Goal: Task Accomplishment & Management: Use online tool/utility

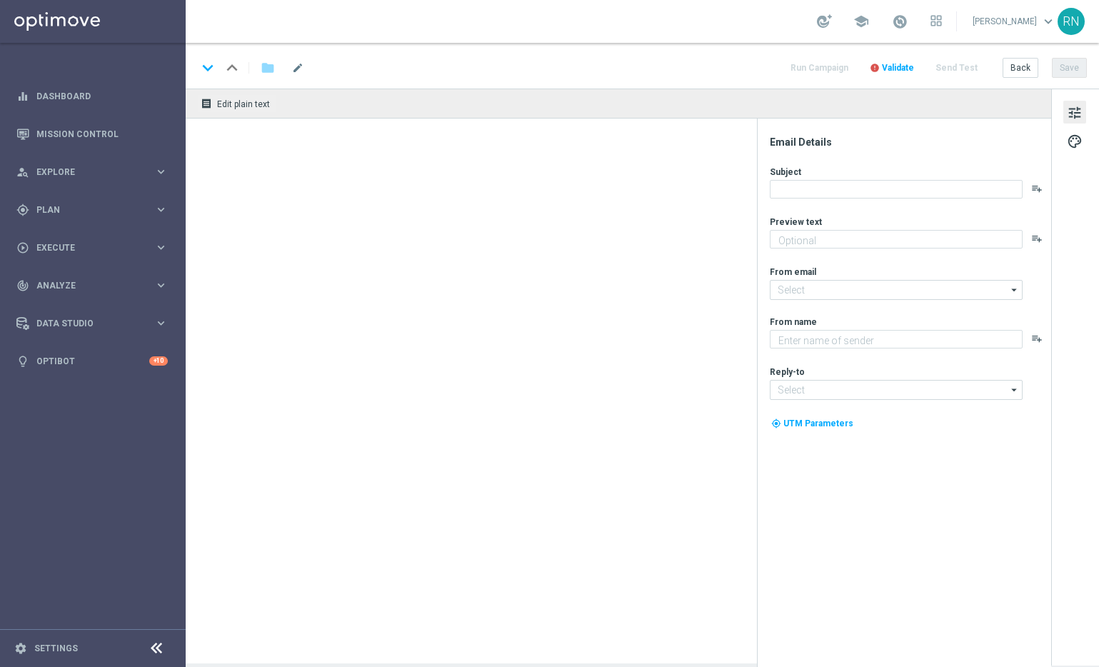
type textarea "Lotto+ GRATIS zum LOTTO 6 aus 45."
type textarea "Lottoland"
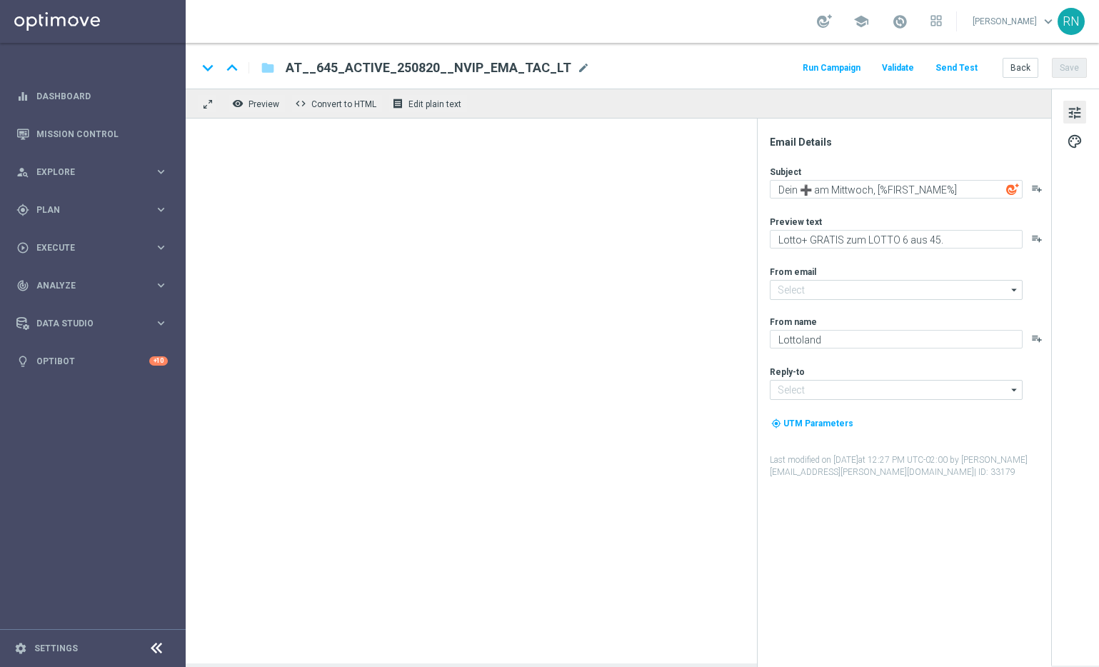
type input "[EMAIL_ADDRESS][DOMAIN_NAME]"
click at [773, 14] on div "school Ronny Niemann keyboard_arrow_down RN" at bounding box center [642, 21] width 913 height 43
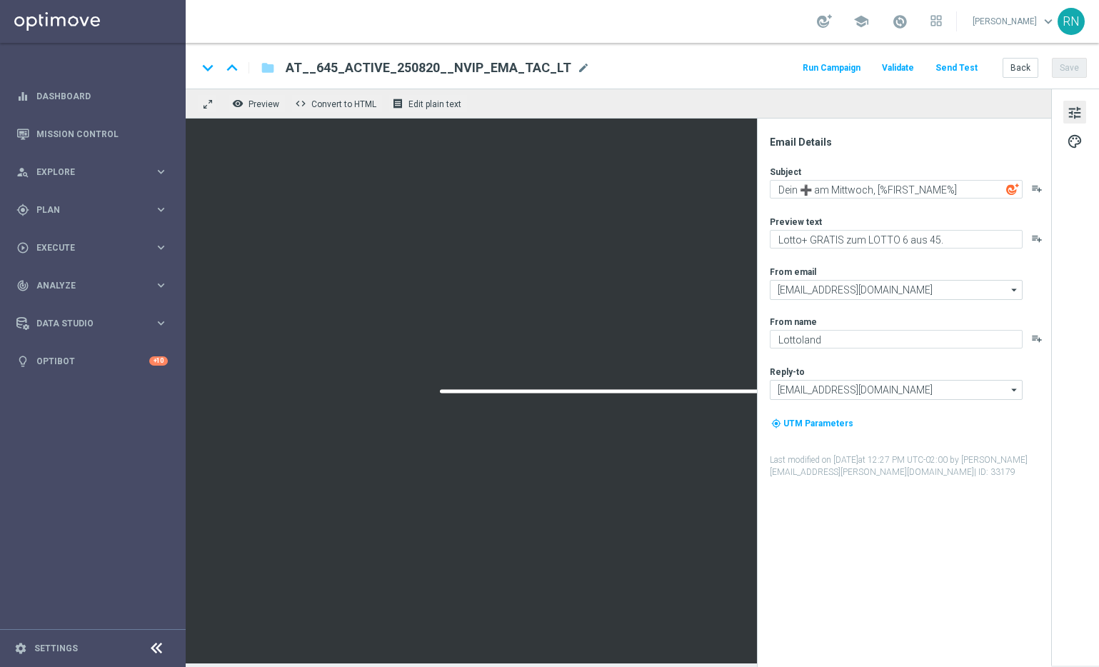
click at [963, 63] on button "Send Test" at bounding box center [956, 68] width 46 height 19
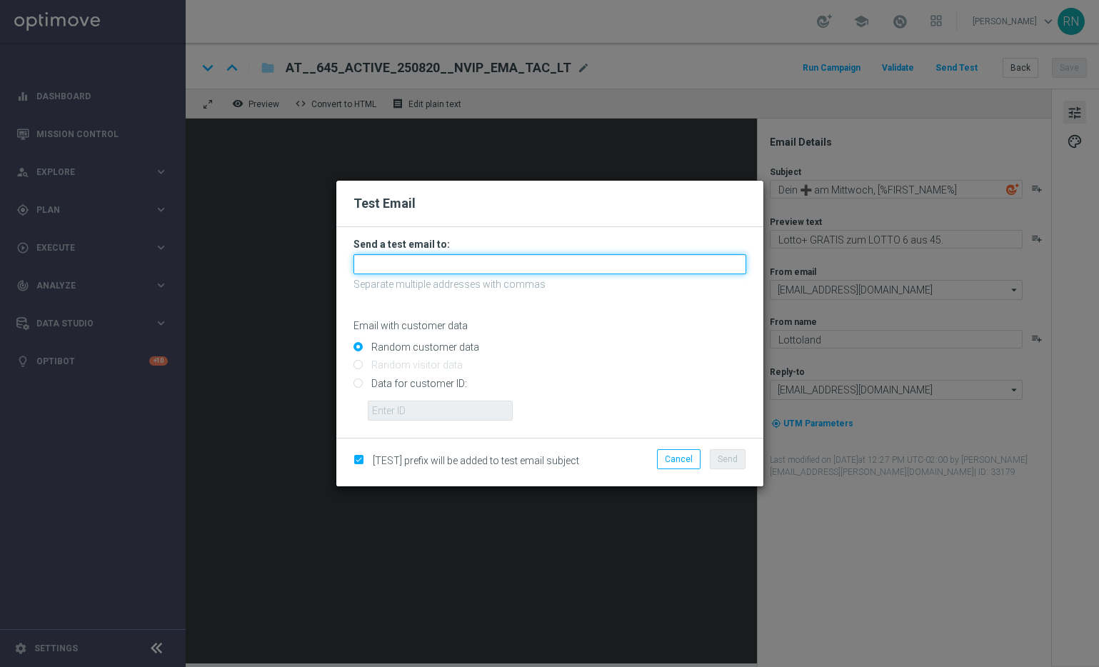
click at [433, 254] on input "text" at bounding box center [550, 264] width 393 height 20
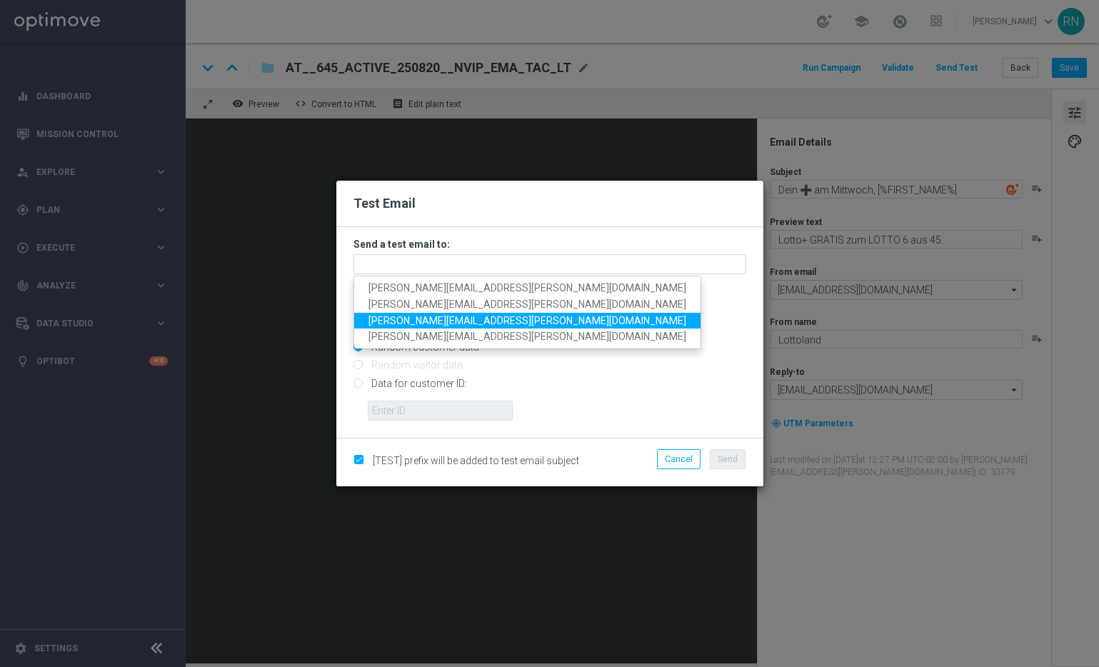
click at [445, 323] on span "[PERSON_NAME][EMAIL_ADDRESS][PERSON_NAME][DOMAIN_NAME]" at bounding box center [528, 319] width 318 height 11
type input "[PERSON_NAME][EMAIL_ADDRESS][PERSON_NAME][DOMAIN_NAME]"
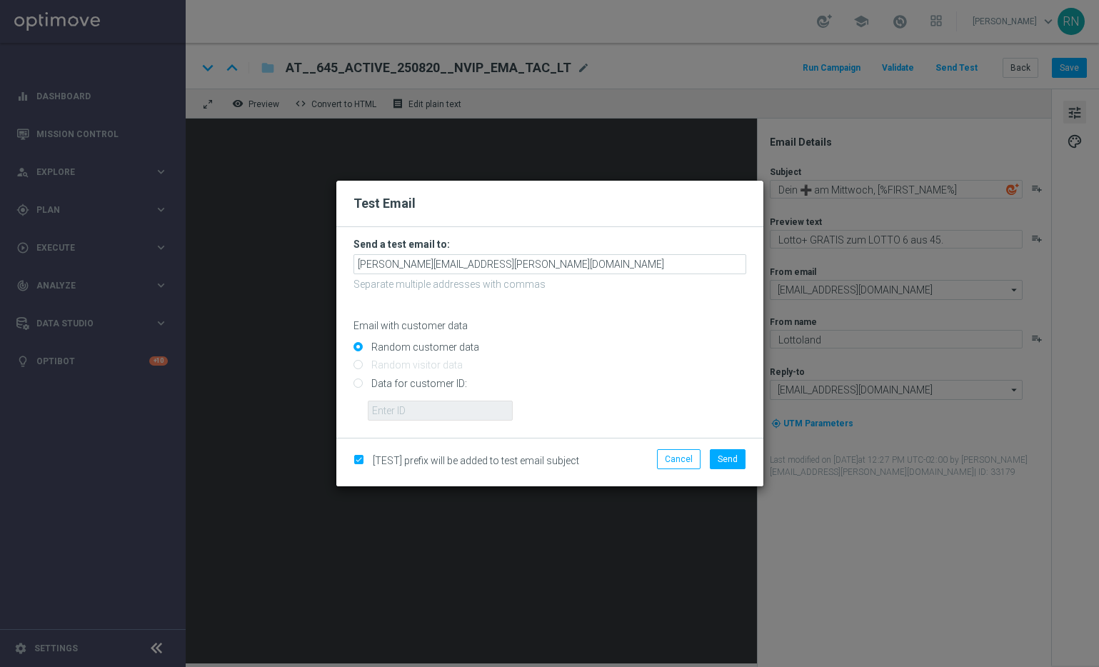
click at [442, 389] on input "Data for customer ID:" at bounding box center [550, 389] width 393 height 20
radio input "true"
click at [416, 415] on input "text" at bounding box center [440, 411] width 145 height 20
paste input "224105369"
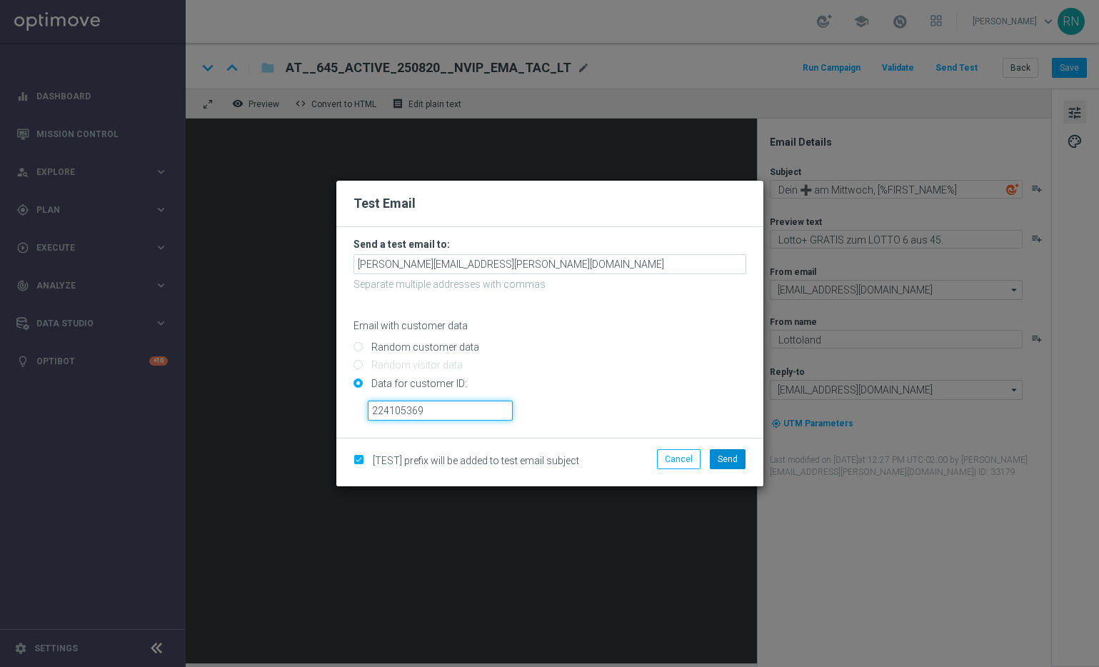
type input "224105369"
click at [726, 456] on span "Send" at bounding box center [728, 459] width 20 height 10
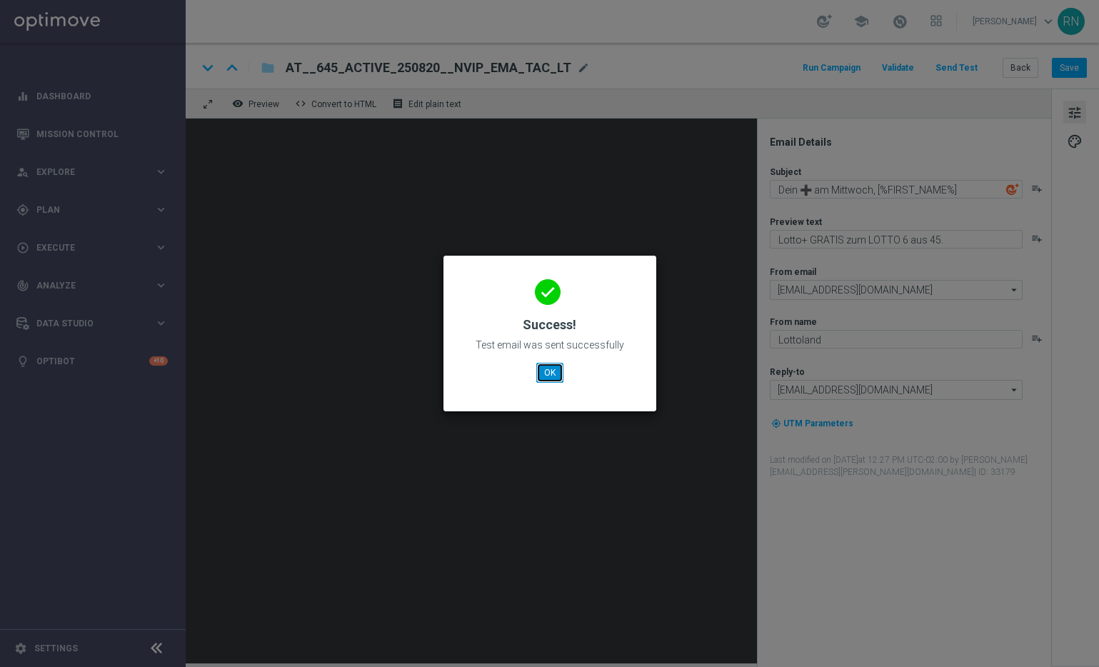
click at [548, 371] on button "OK" at bounding box center [549, 373] width 27 height 20
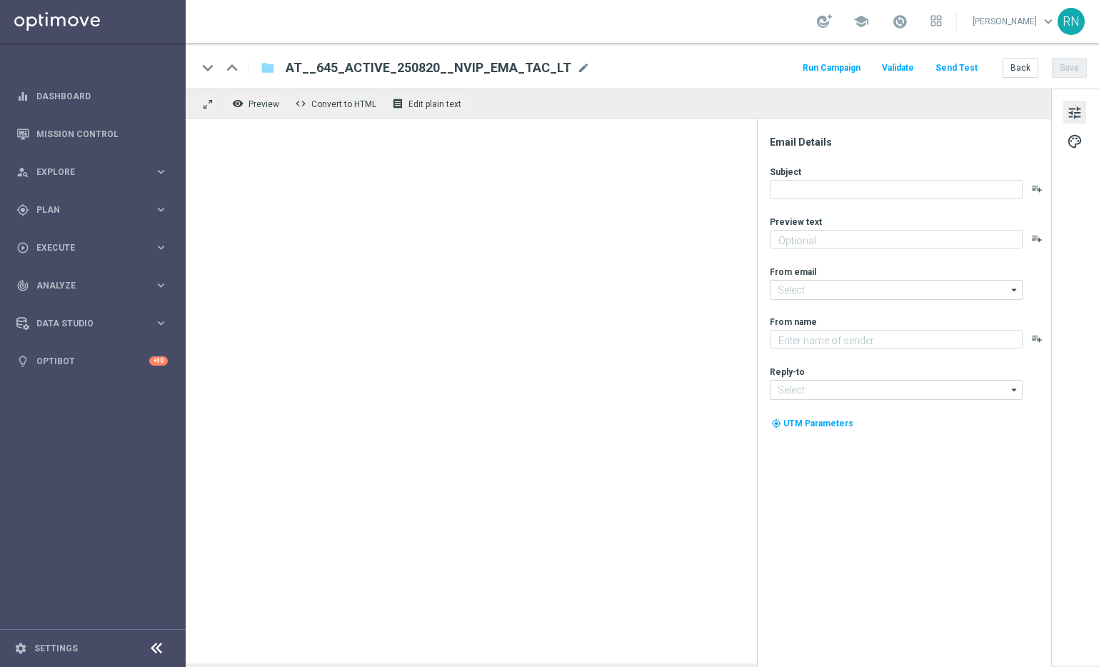
type textarea "Lotto+ GRATIS zum LOTTO 6 aus 45."
type input "[EMAIL_ADDRESS][DOMAIN_NAME]"
type textarea "Lottoland"
type input "[EMAIL_ADDRESS][DOMAIN_NAME]"
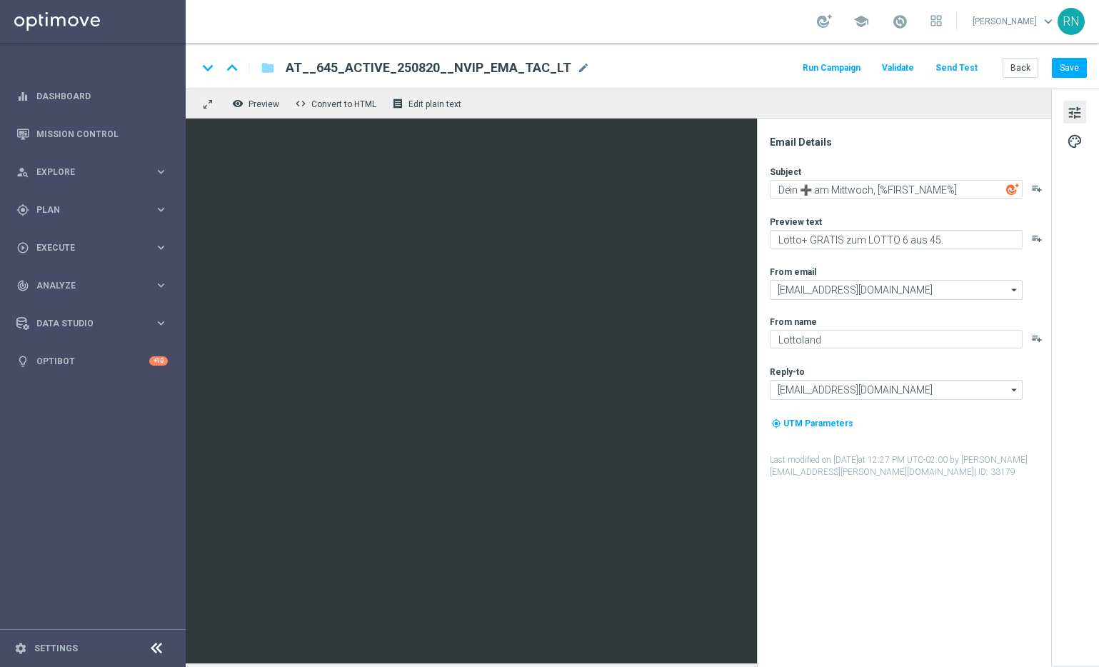
click at [720, 19] on div "school [PERSON_NAME] keyboard_arrow_down RN" at bounding box center [642, 21] width 913 height 43
click at [968, 64] on button "Send Test" at bounding box center [956, 68] width 46 height 19
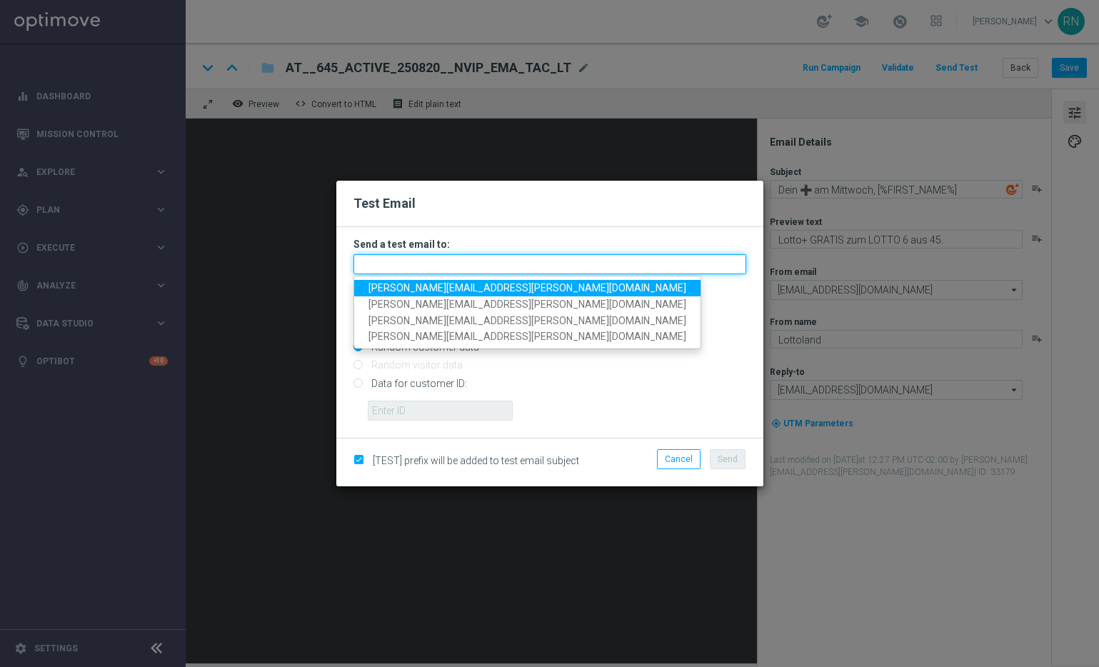
click at [435, 257] on input "text" at bounding box center [550, 264] width 393 height 20
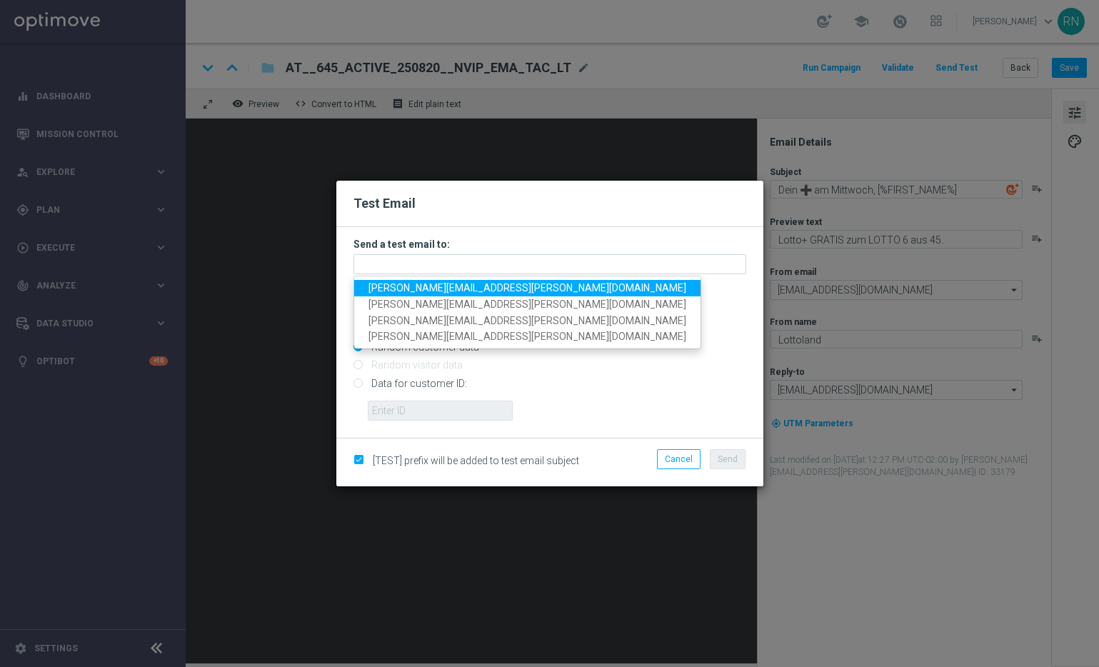
click at [474, 289] on span "[PERSON_NAME][EMAIL_ADDRESS][PERSON_NAME][DOMAIN_NAME]" at bounding box center [528, 287] width 318 height 11
type input "[PERSON_NAME][EMAIL_ADDRESS][PERSON_NAME][DOMAIN_NAME]"
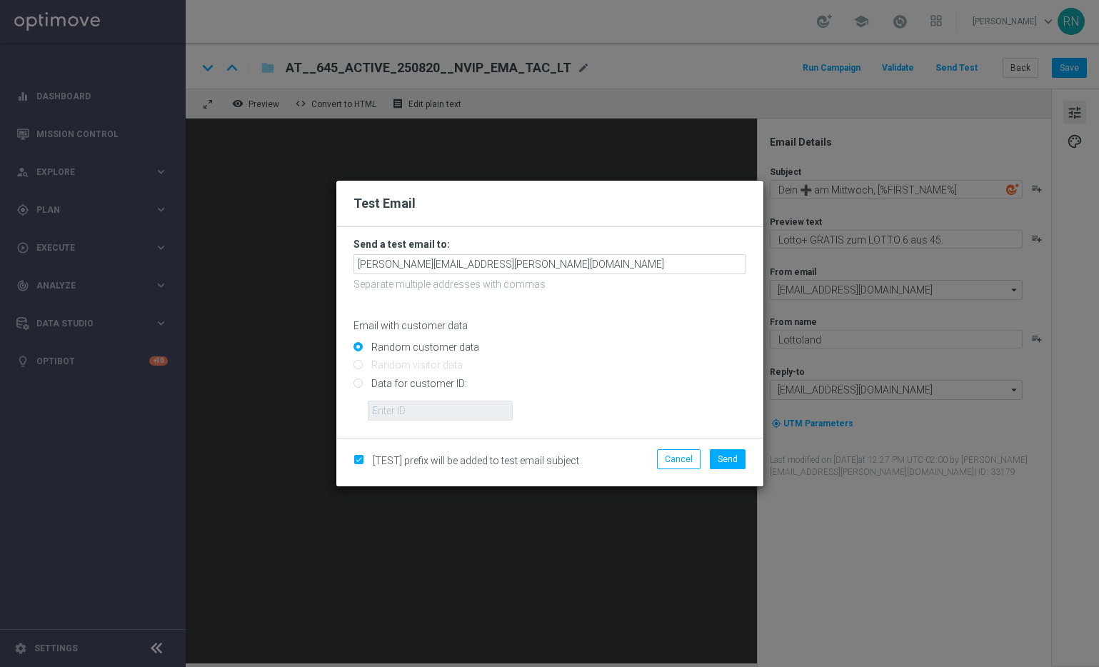
click at [354, 386] on input "Data for customer ID:" at bounding box center [550, 389] width 393 height 20
radio input "true"
click at [448, 410] on input "text" at bounding box center [440, 411] width 145 height 20
paste input "224105369"
type input "224105369"
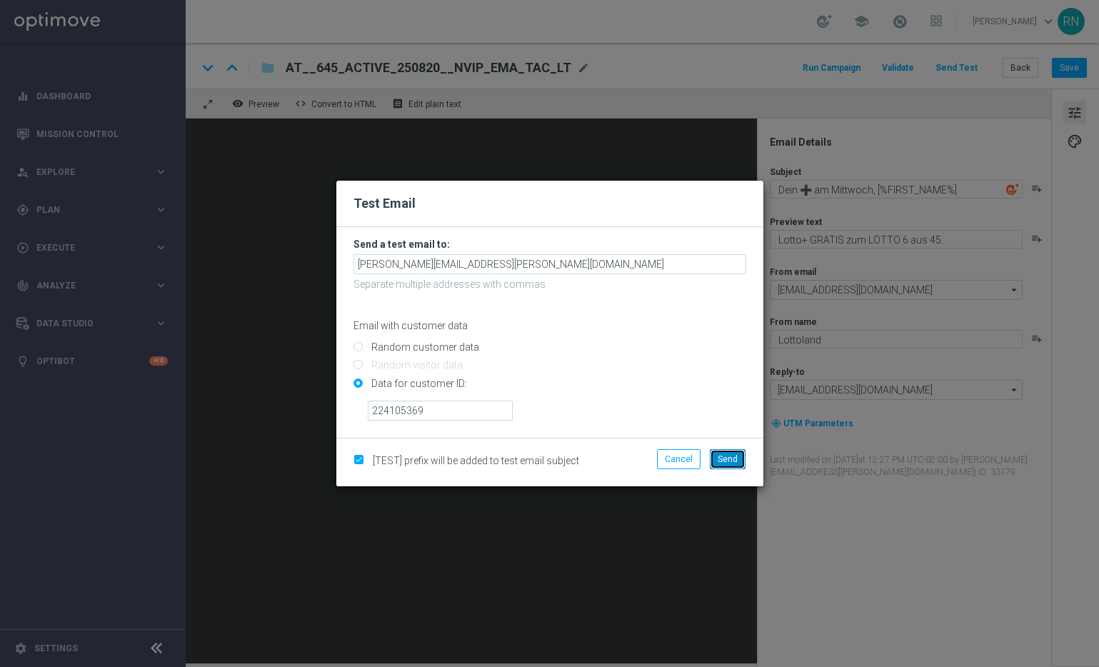
click at [726, 458] on span "Send" at bounding box center [728, 459] width 20 height 10
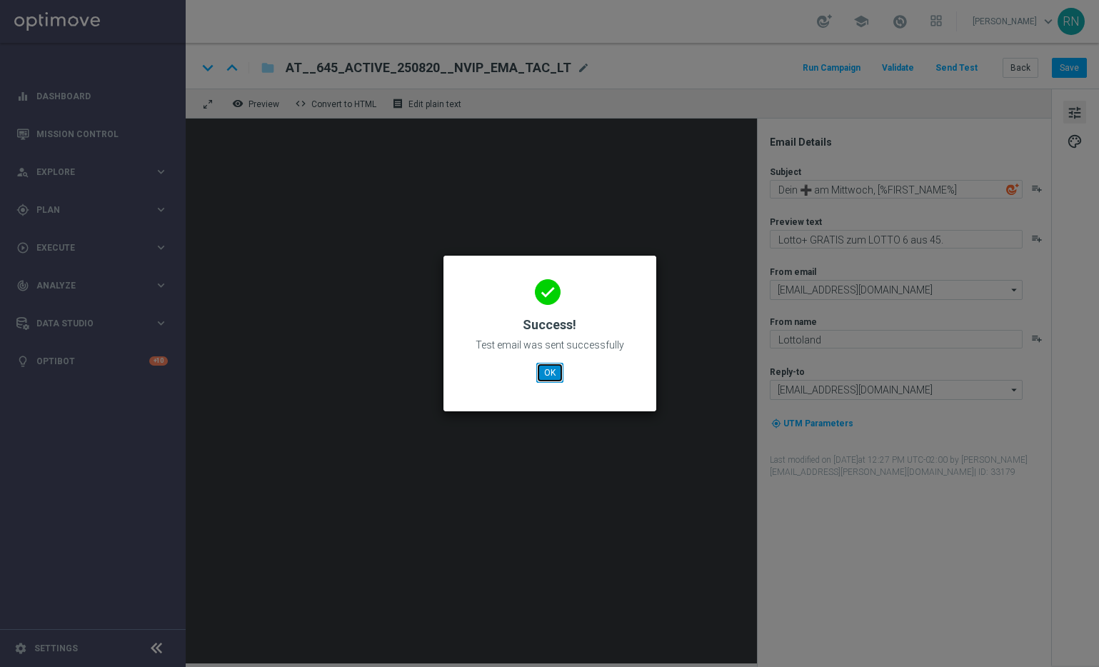
click at [546, 375] on button "OK" at bounding box center [549, 373] width 27 height 20
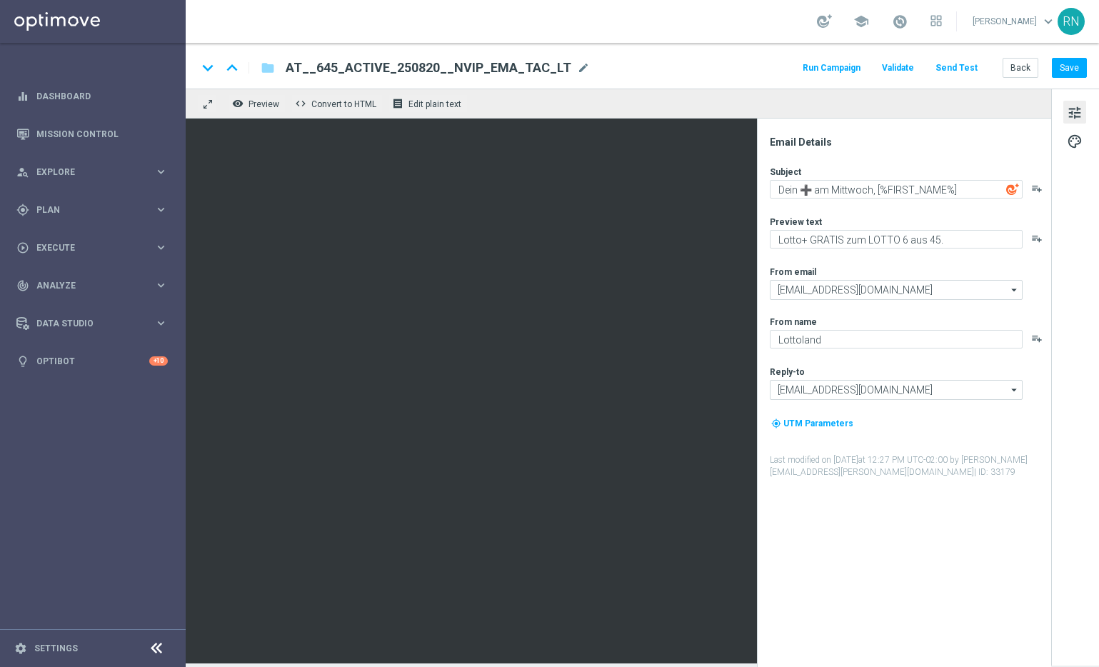
click at [925, 105] on div "remove_red_eye Preview code Convert to HTML receipt Edit plain text" at bounding box center [619, 104] width 866 height 30
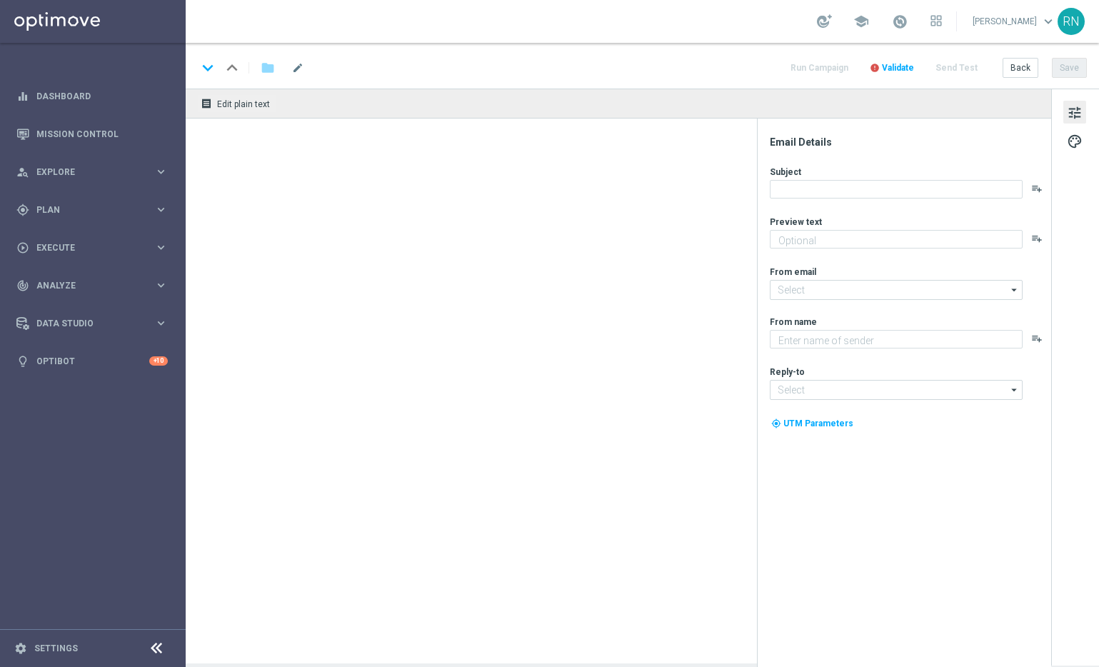
type textarea "Lotto+ GRATIS zum LOTTO 6 aus 45."
type textarea "Lottoland"
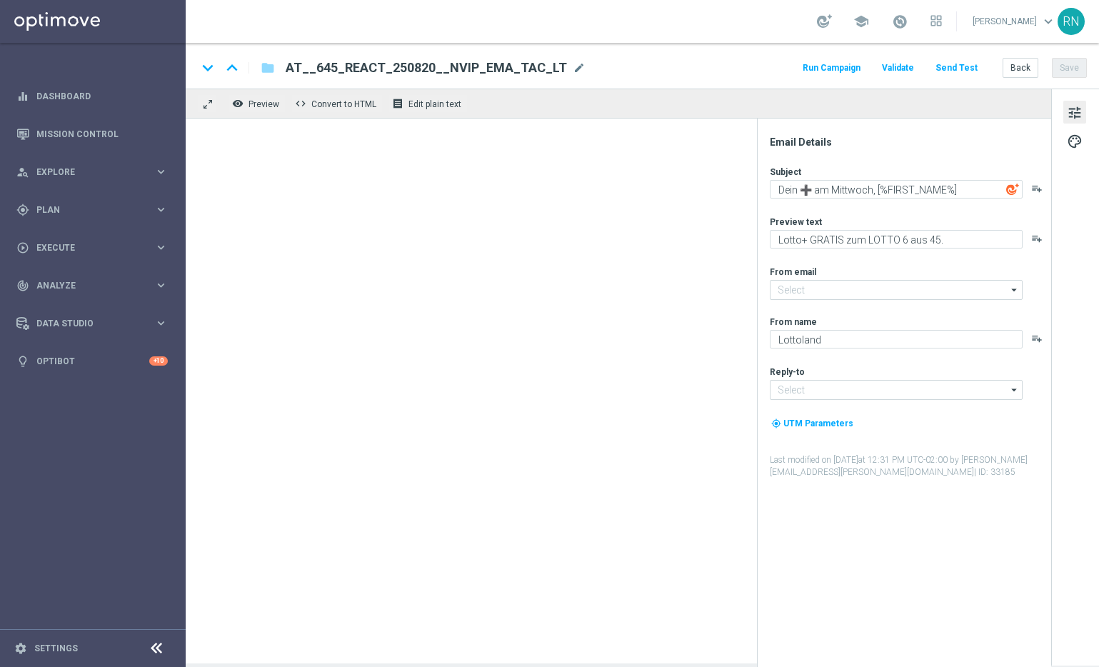
type input "[EMAIL_ADDRESS][DOMAIN_NAME]"
click at [760, 16] on div "school Ronny Niemann keyboard_arrow_down RN" at bounding box center [642, 21] width 913 height 43
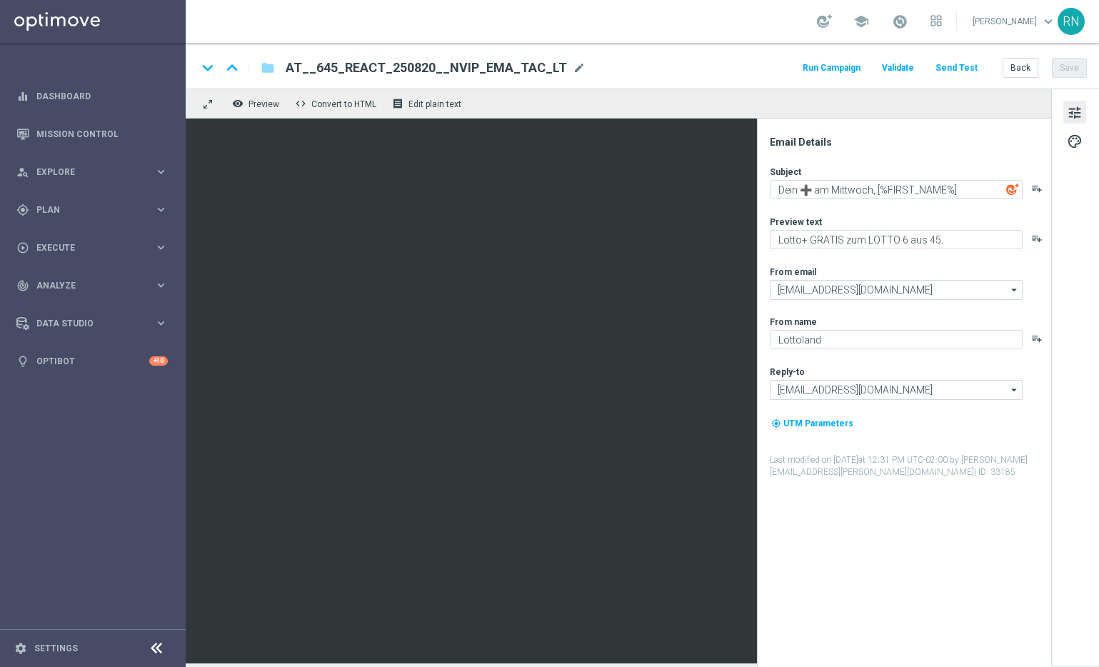
click at [966, 64] on button "Send Test" at bounding box center [956, 68] width 46 height 19
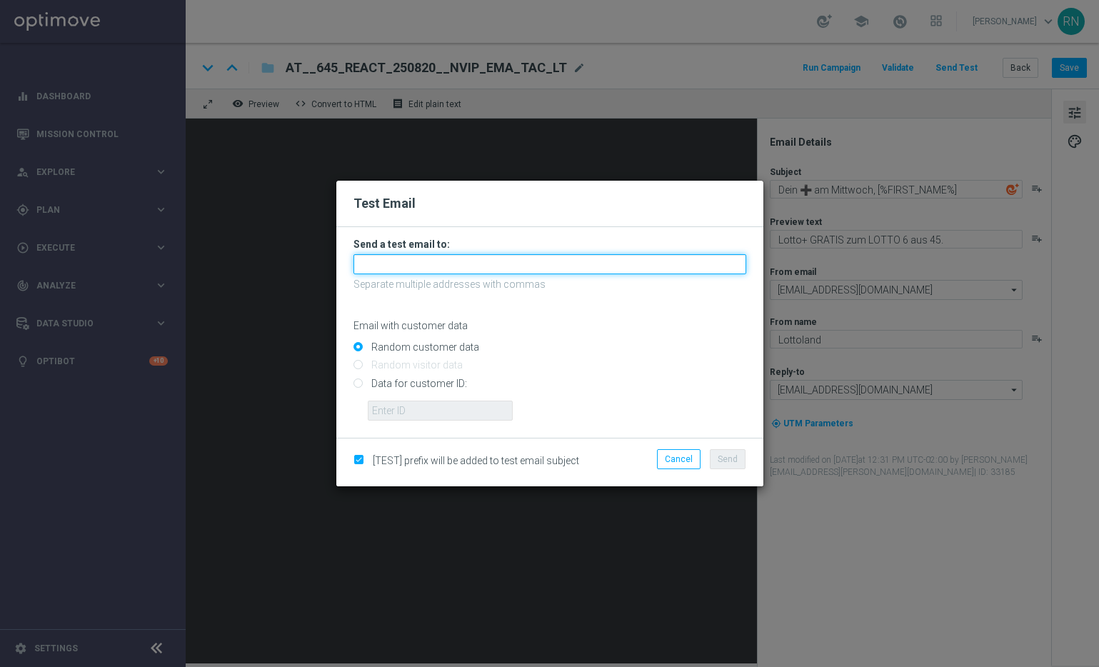
click at [392, 271] on input "text" at bounding box center [550, 264] width 393 height 20
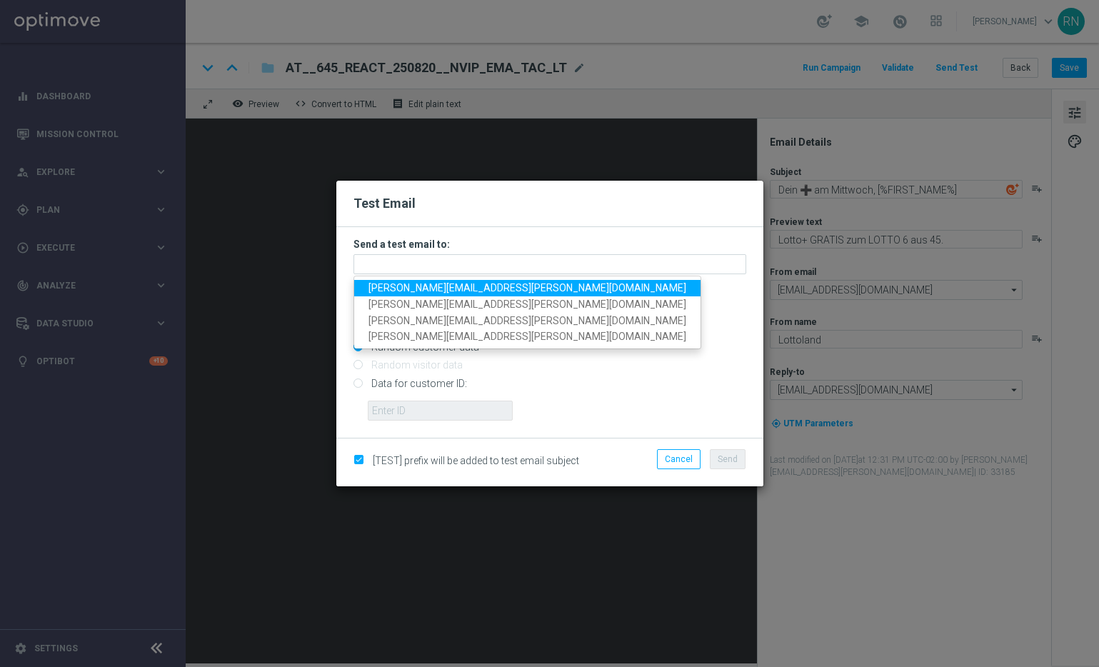
click at [448, 284] on span "[PERSON_NAME][EMAIL_ADDRESS][PERSON_NAME][DOMAIN_NAME]" at bounding box center [528, 287] width 318 height 11
type input "[PERSON_NAME][EMAIL_ADDRESS][PERSON_NAME][DOMAIN_NAME]"
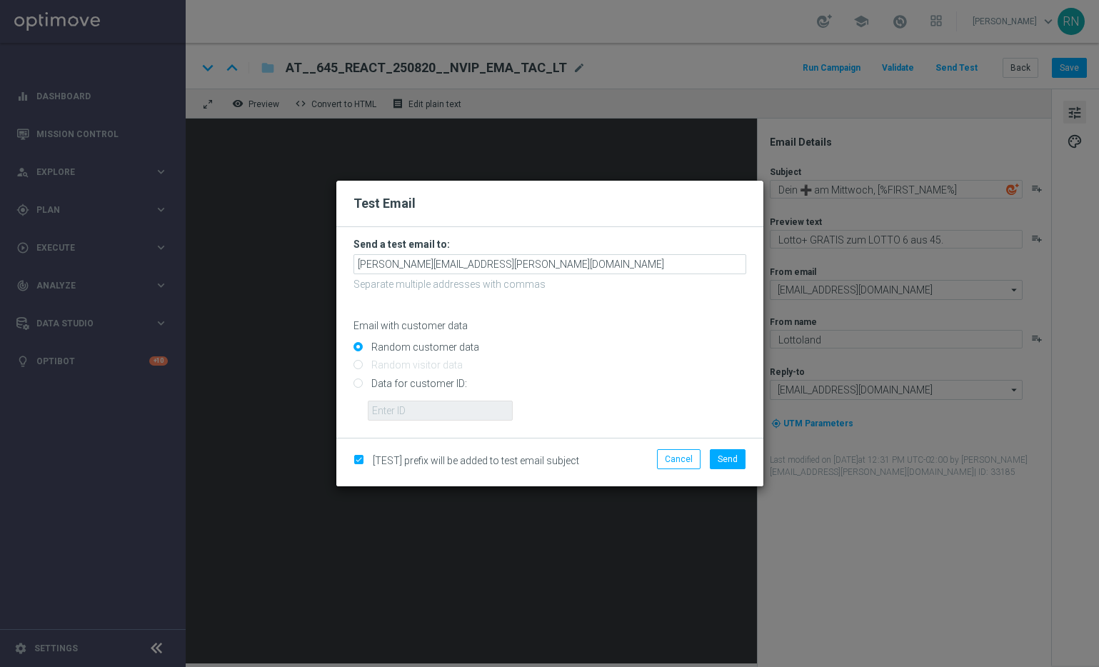
click at [391, 381] on input "Data for customer ID:" at bounding box center [550, 389] width 393 height 20
radio input "true"
click at [453, 407] on input "text" at bounding box center [440, 411] width 145 height 20
paste input "224105369"
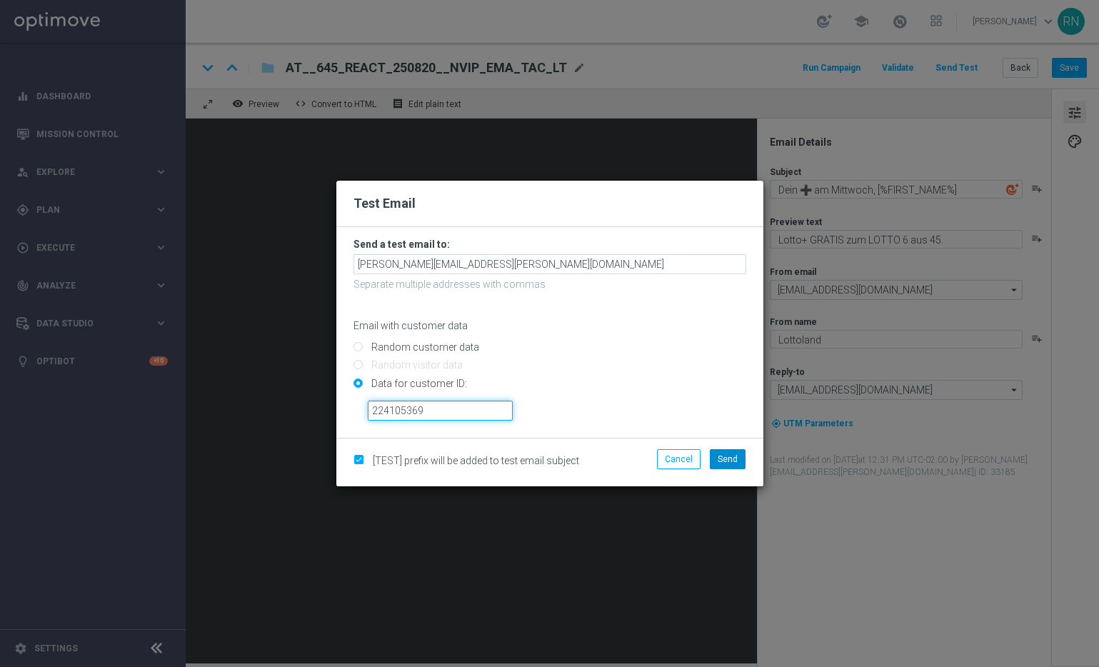
type input "224105369"
click at [730, 461] on span "Send" at bounding box center [728, 459] width 20 height 10
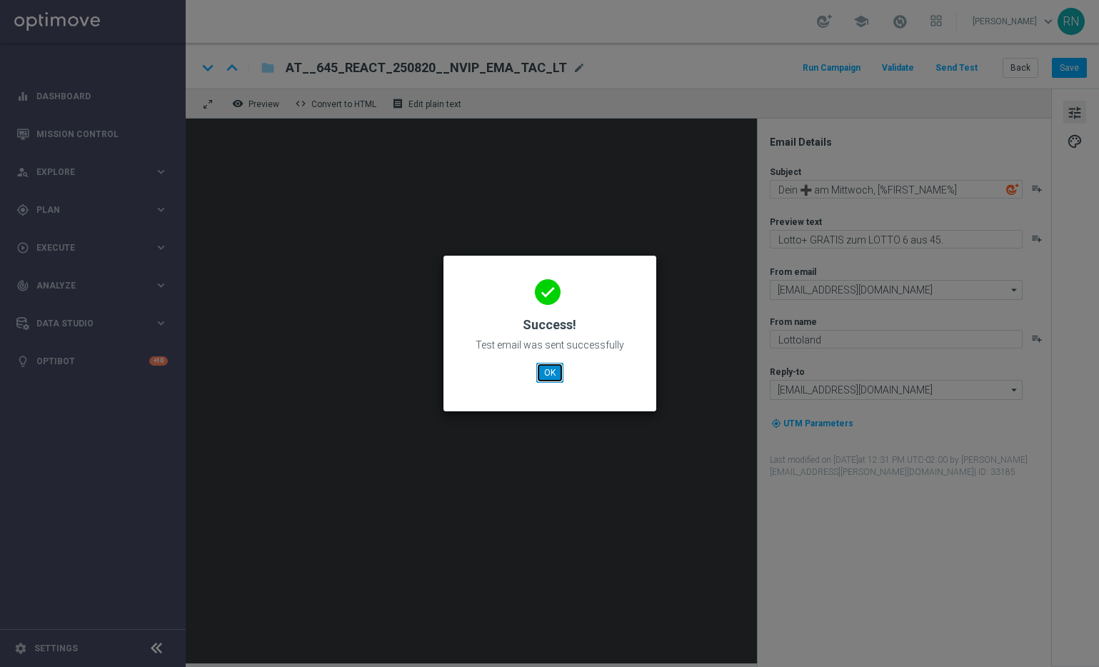
click at [554, 366] on button "OK" at bounding box center [549, 373] width 27 height 20
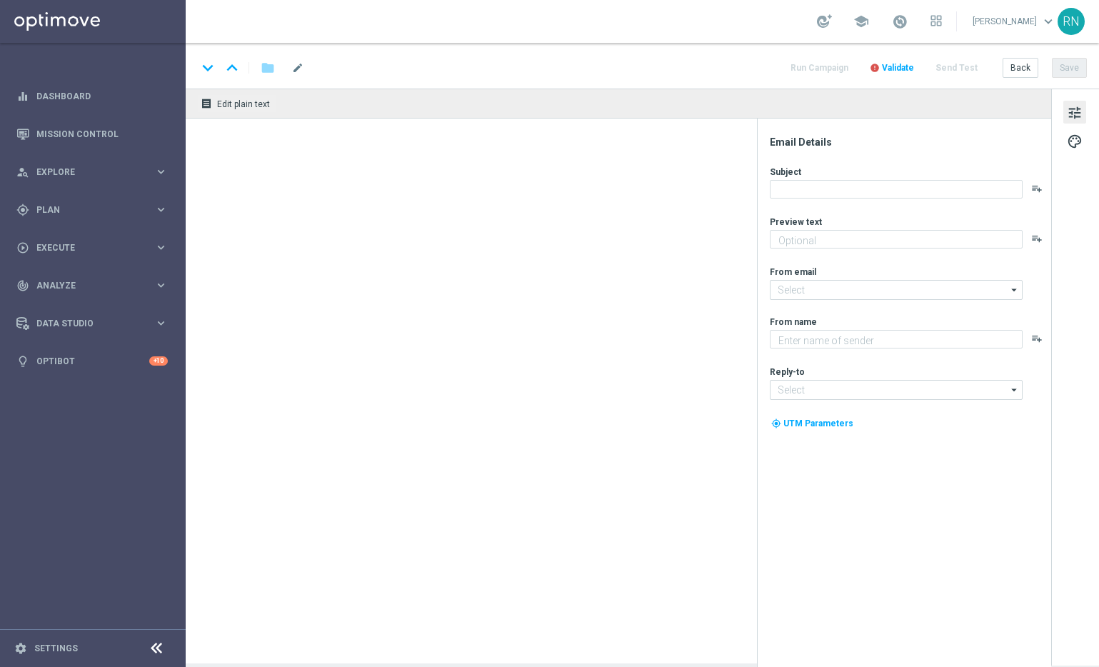
type textarea "LOTTO 6 aus 45 GRATIS zum LOTTO 6aus49."
type textarea "Lottoland"
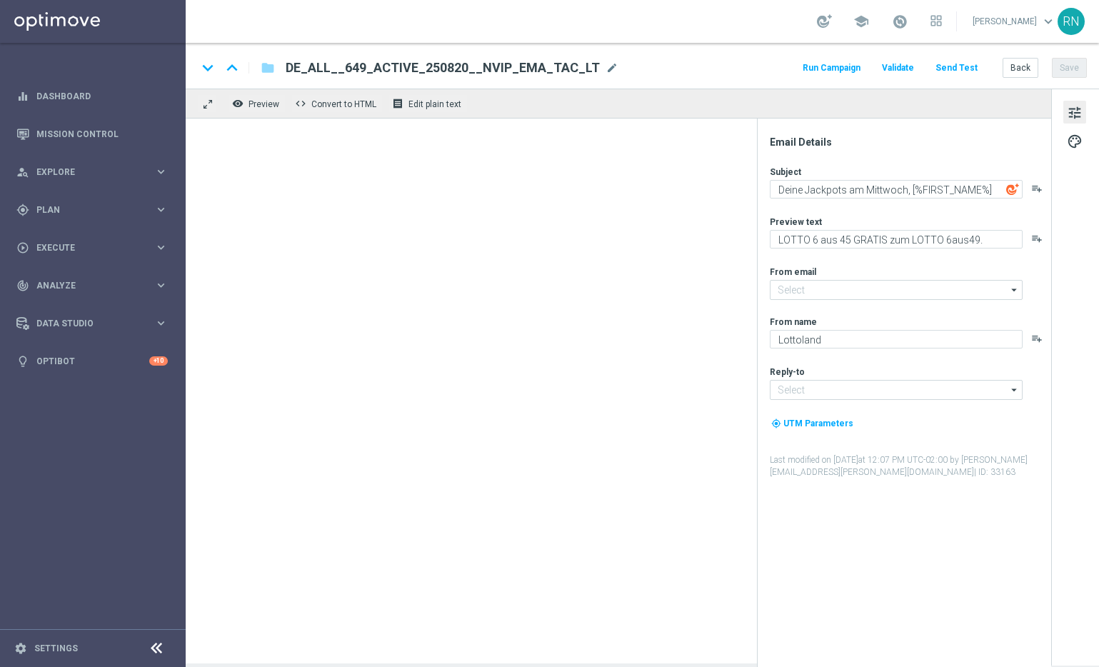
type input "[EMAIL_ADDRESS][DOMAIN_NAME]"
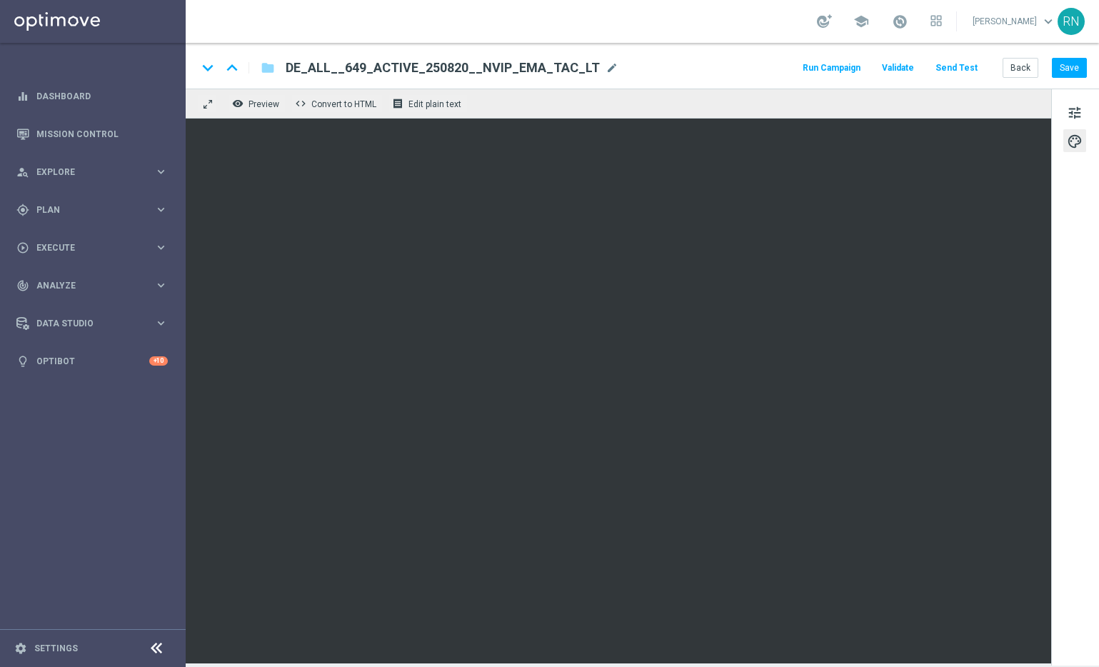
click at [962, 67] on button "Send Test" at bounding box center [956, 68] width 46 height 19
click at [963, 65] on button "Send Test" at bounding box center [956, 68] width 46 height 19
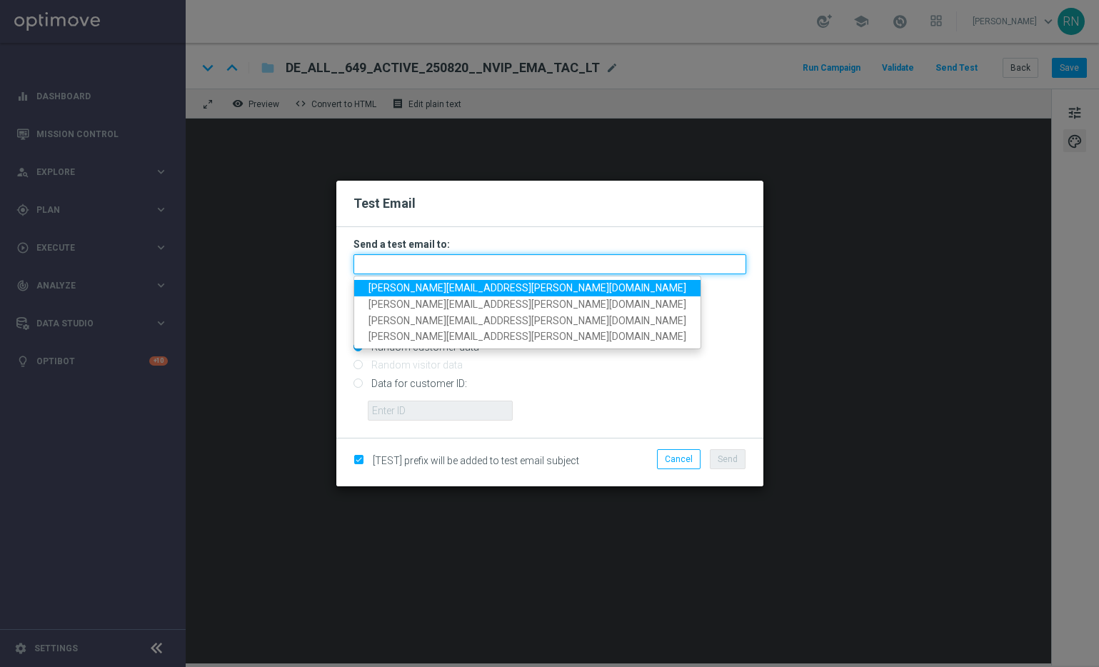
click at [436, 259] on input "text" at bounding box center [550, 264] width 393 height 20
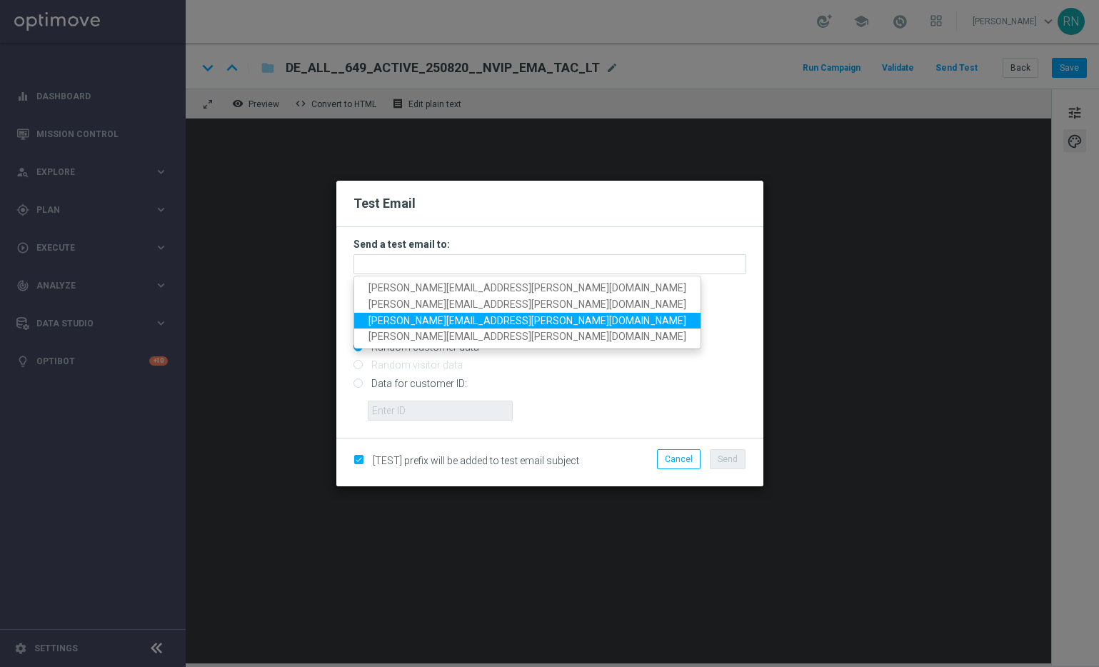
click at [471, 314] on span "[PERSON_NAME][EMAIL_ADDRESS][PERSON_NAME][DOMAIN_NAME]" at bounding box center [528, 319] width 318 height 11
type input "[PERSON_NAME][EMAIL_ADDRESS][PERSON_NAME][DOMAIN_NAME]"
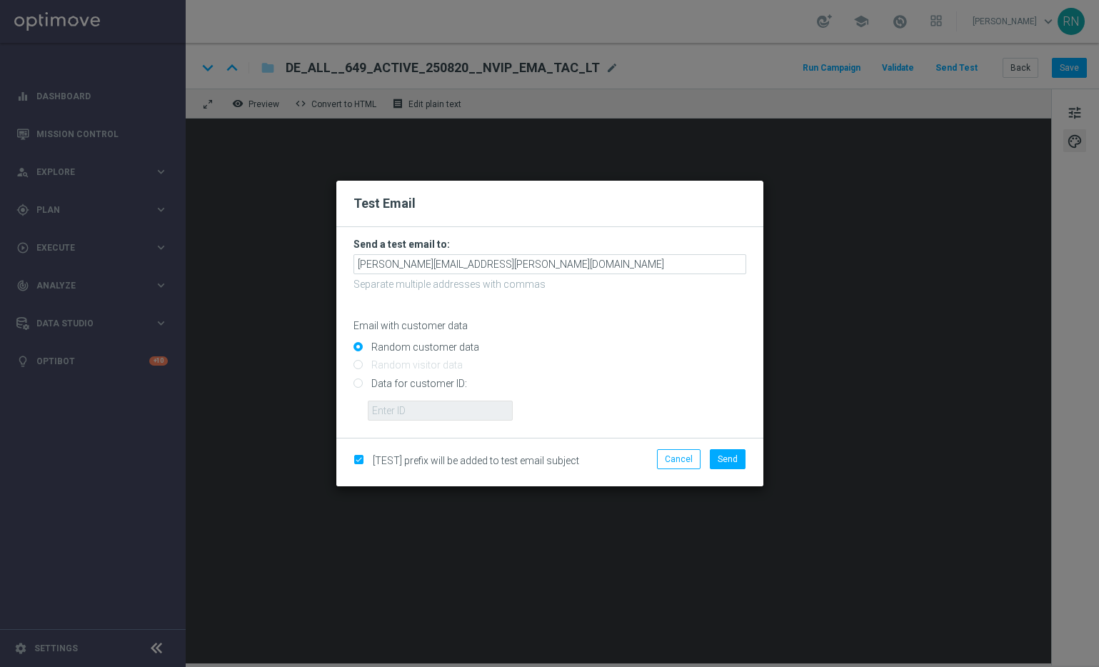
click at [398, 384] on input "Data for customer ID:" at bounding box center [550, 389] width 393 height 20
radio input "true"
click at [405, 415] on input "text" at bounding box center [440, 411] width 145 height 20
paste input "224148152"
type input "224148152"
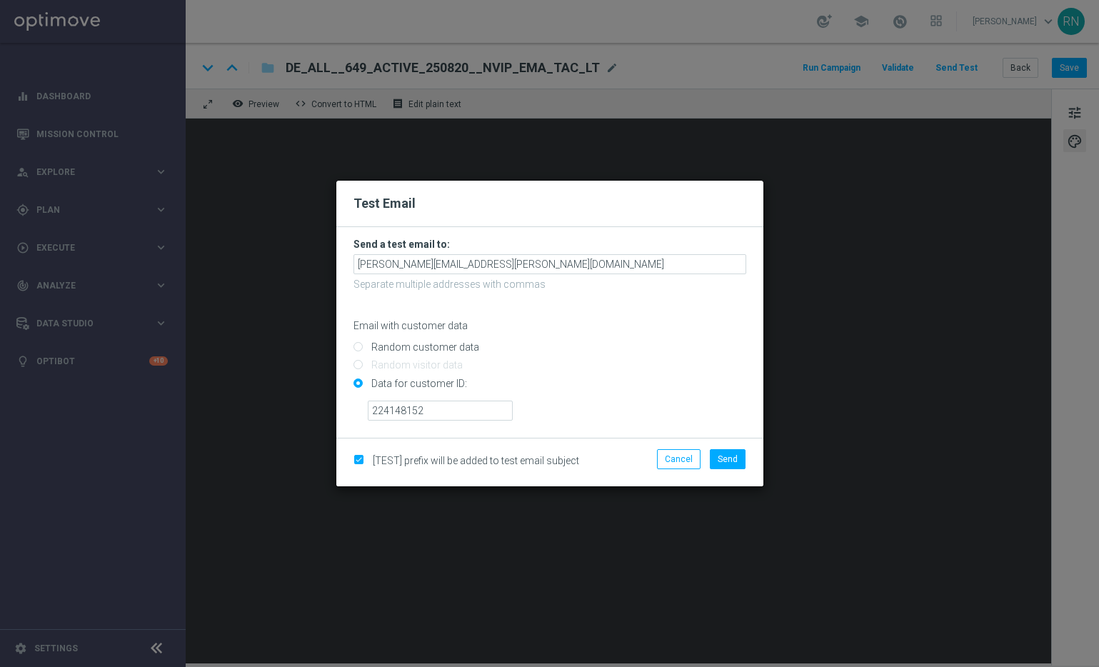
click at [638, 411] on div "224148152" at bounding box center [557, 405] width 400 height 31
click at [728, 458] on span "Send" at bounding box center [728, 459] width 20 height 10
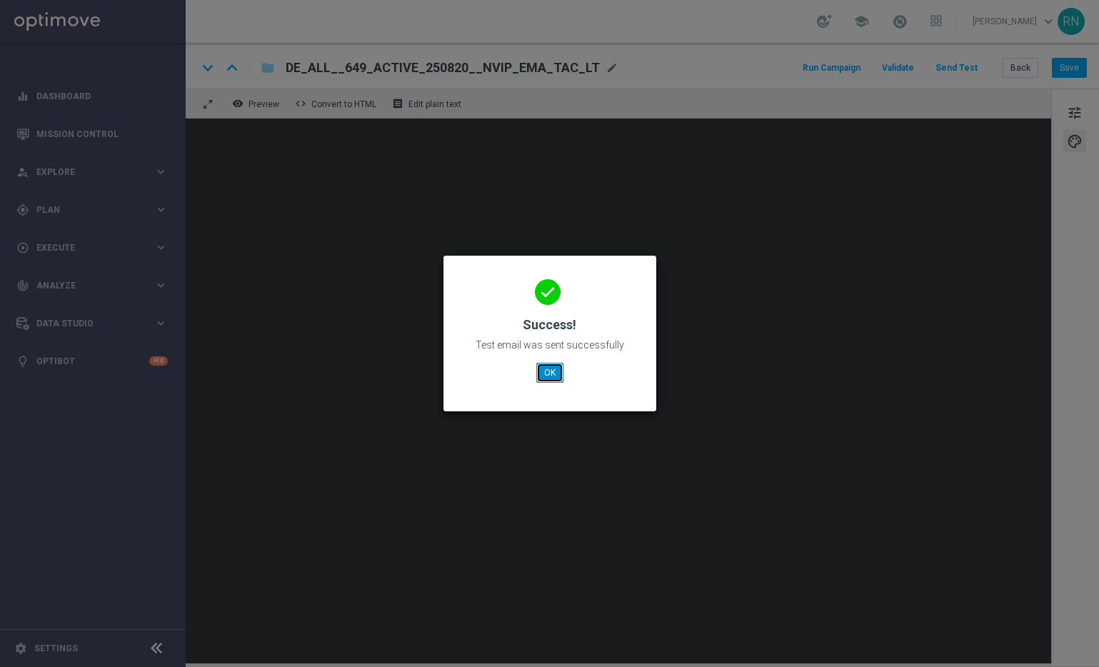
click at [560, 370] on button "OK" at bounding box center [549, 373] width 27 height 20
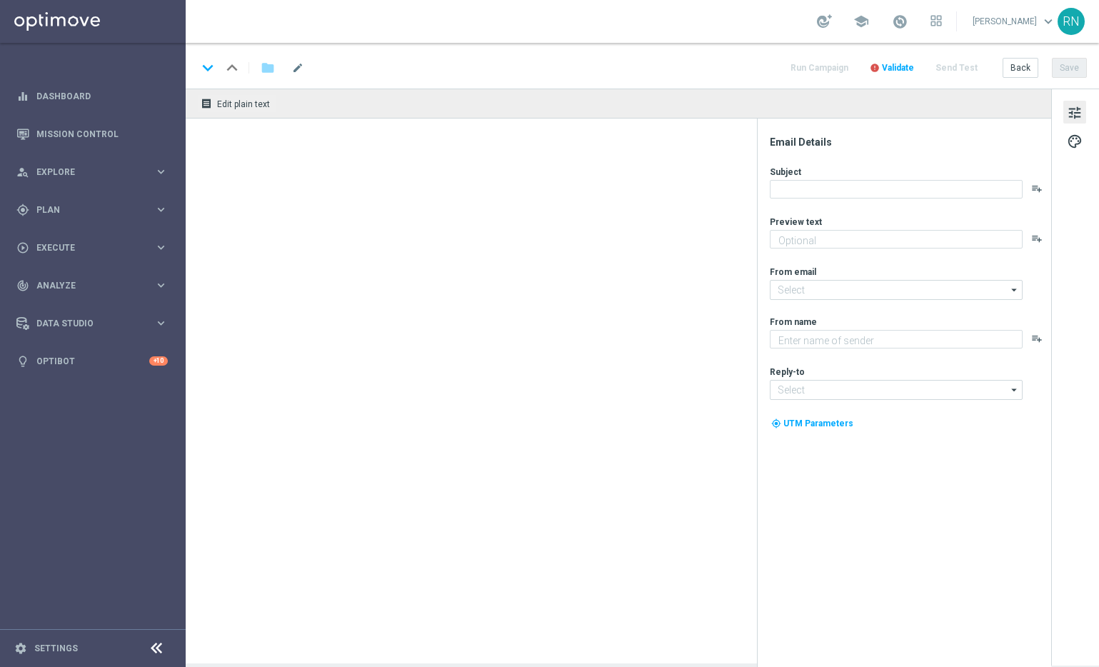
type textarea "LOTTO 6 aus 45 GRATIS zum LOTTO 6aus49."
type textarea "Lottoland"
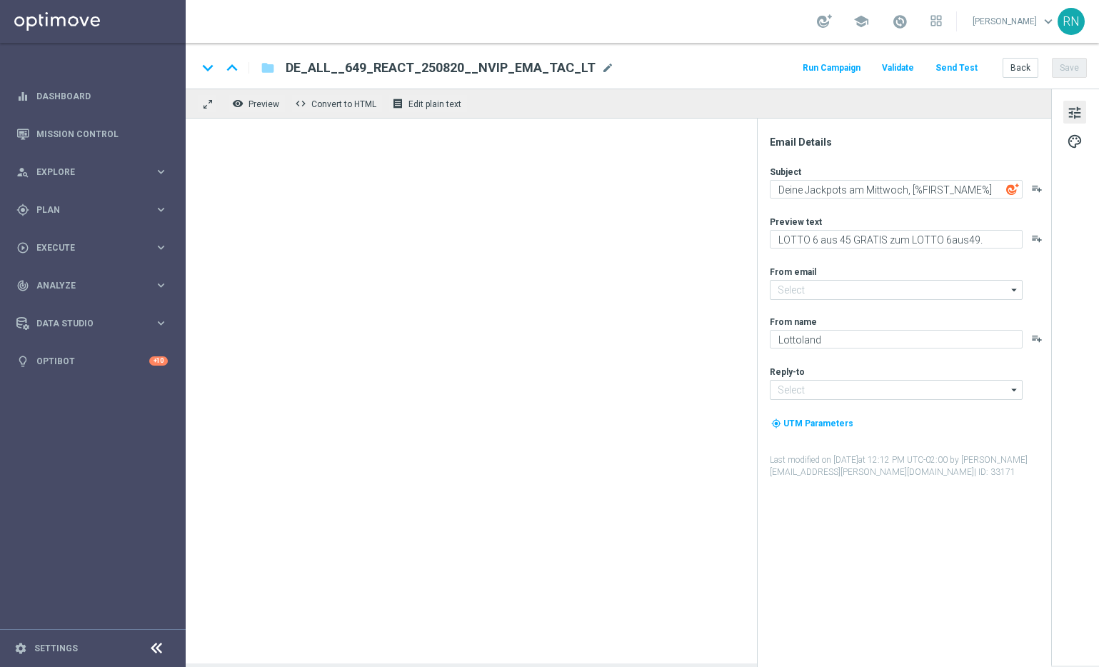
type input "[EMAIL_ADDRESS][DOMAIN_NAME]"
click at [743, 26] on div "school [PERSON_NAME] keyboard_arrow_down RN" at bounding box center [642, 21] width 913 height 43
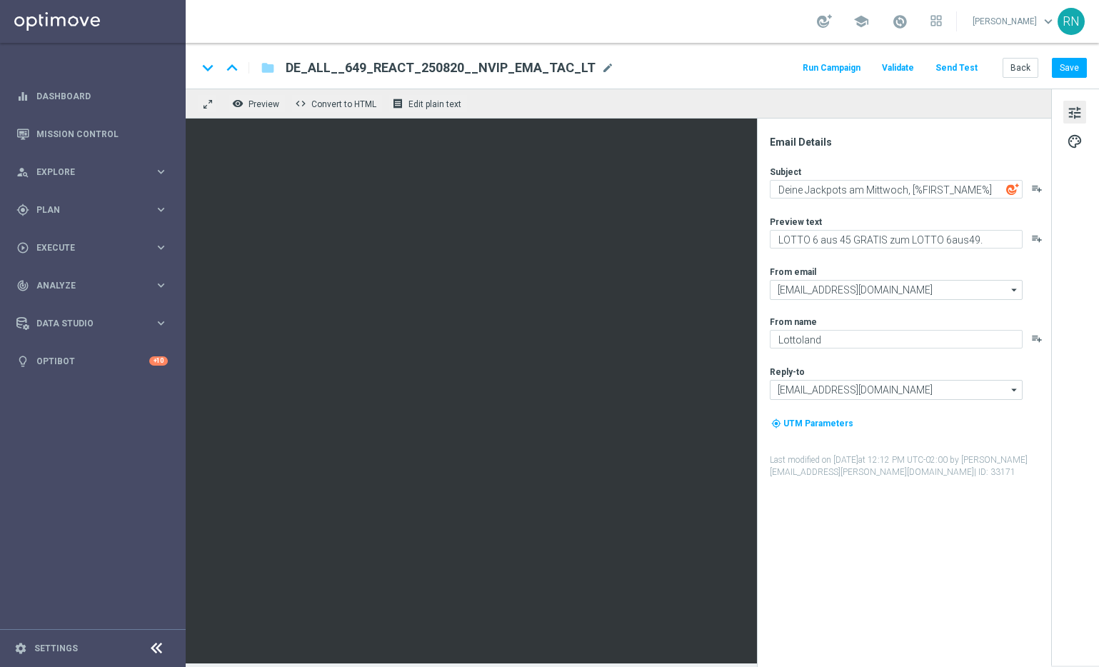
click at [847, 102] on div "remove_red_eye Preview code Convert to HTML receipt Edit plain text" at bounding box center [619, 104] width 866 height 30
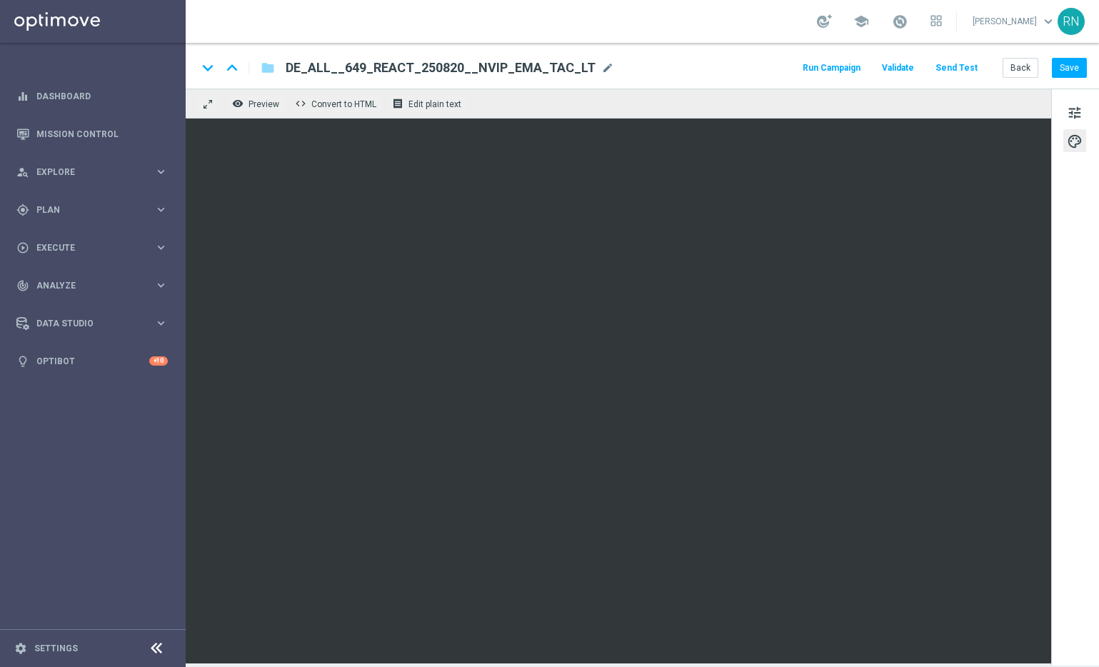
click at [972, 69] on button "Send Test" at bounding box center [956, 68] width 46 height 19
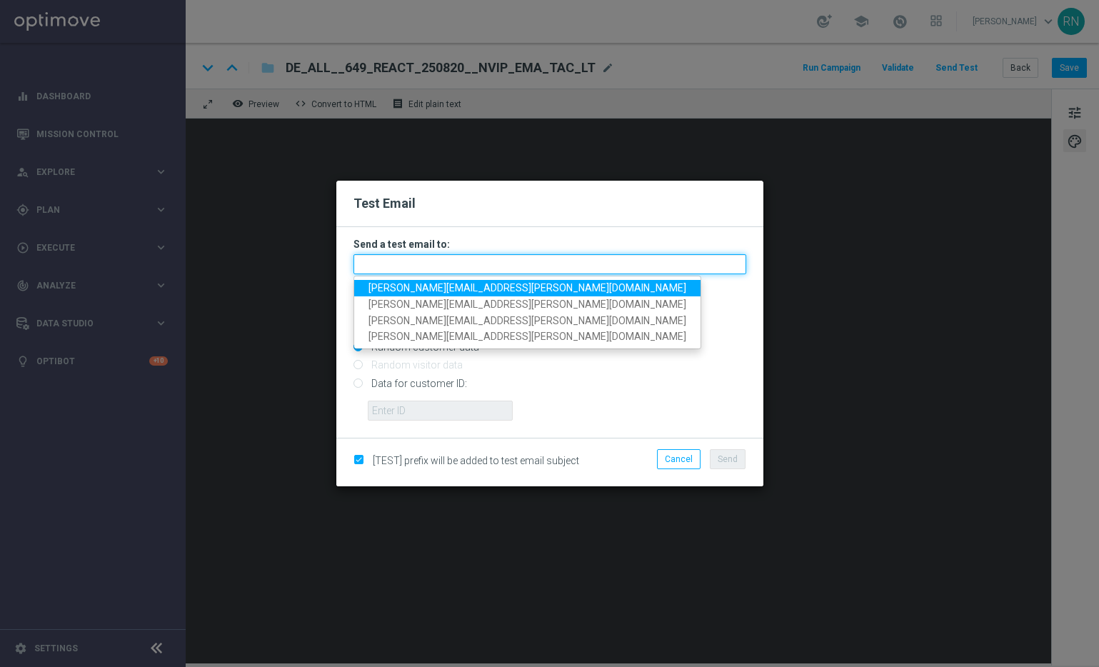
click at [478, 257] on input "text" at bounding box center [550, 264] width 393 height 20
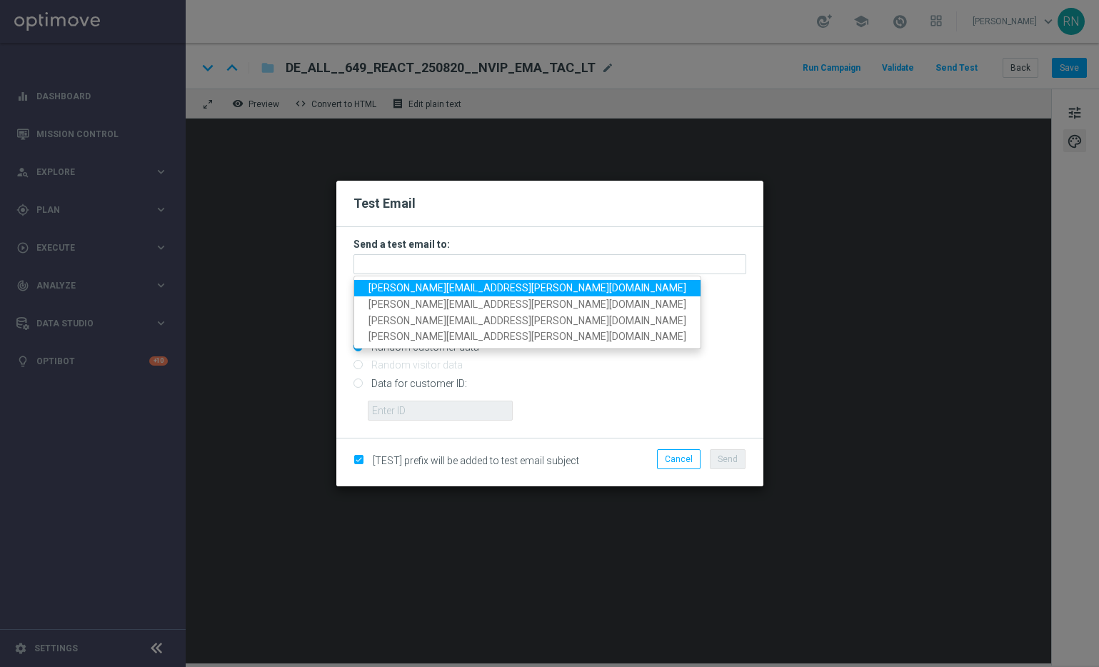
click at [483, 287] on span "[PERSON_NAME][EMAIL_ADDRESS][PERSON_NAME][DOMAIN_NAME]" at bounding box center [528, 287] width 318 height 11
type input "[PERSON_NAME][EMAIL_ADDRESS][PERSON_NAME][DOMAIN_NAME]"
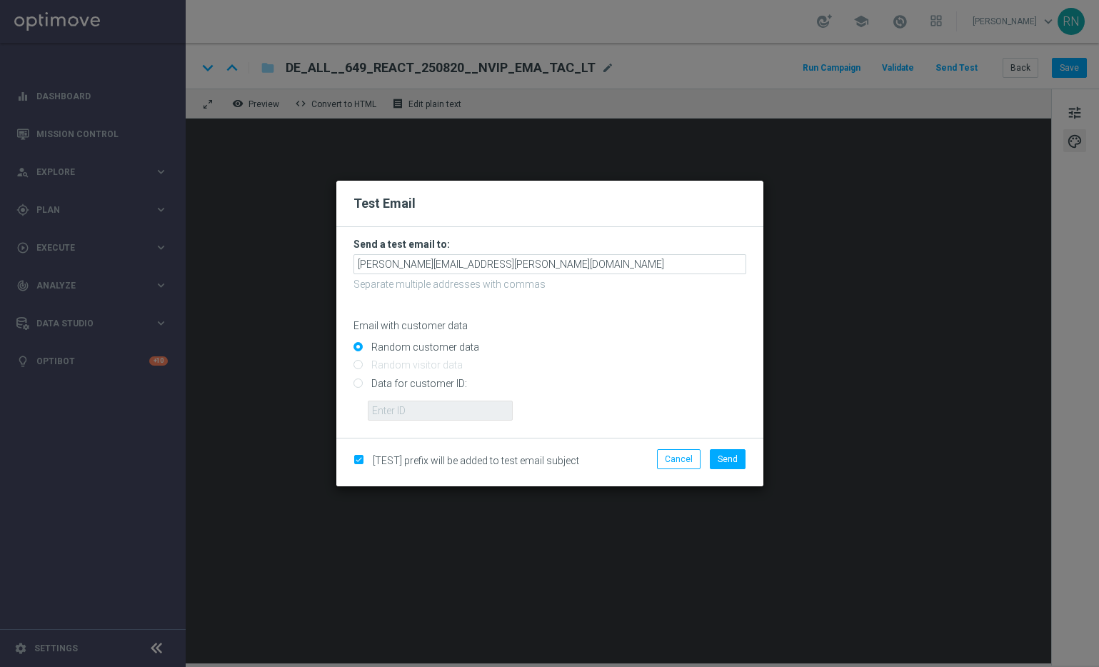
click at [421, 381] on input "Data for customer ID:" at bounding box center [550, 389] width 393 height 20
radio input "true"
click at [453, 403] on input "text" at bounding box center [440, 411] width 145 height 20
paste input "224148152"
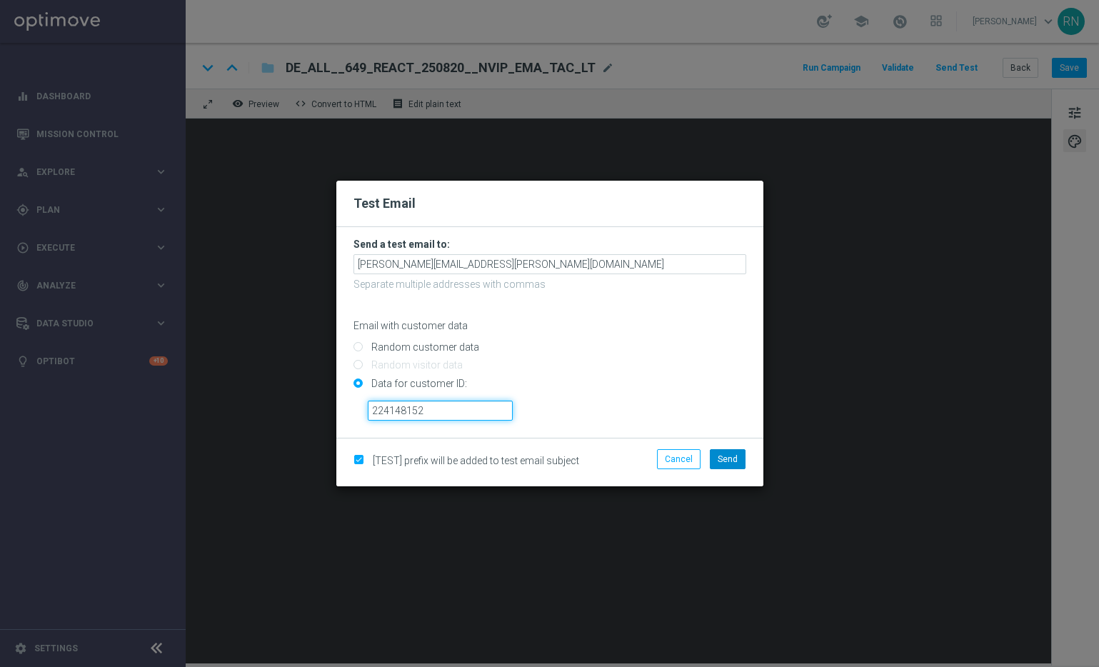
type input "224148152"
click at [729, 458] on span "Send" at bounding box center [728, 459] width 20 height 10
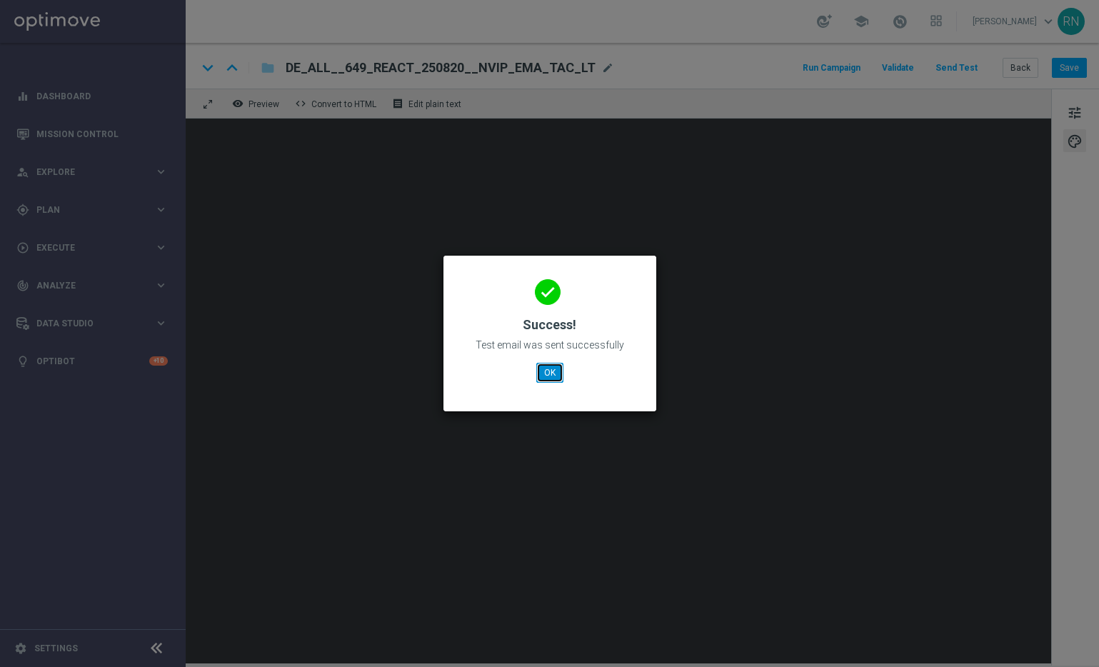
click at [556, 371] on button "OK" at bounding box center [549, 373] width 27 height 20
